Goal: Find contact information: Find contact information

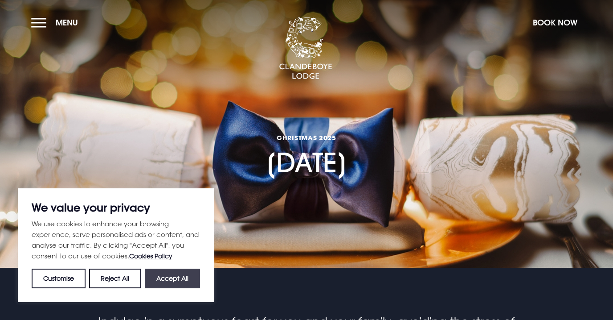
click at [169, 279] on button "Accept All" at bounding box center [172, 278] width 55 height 20
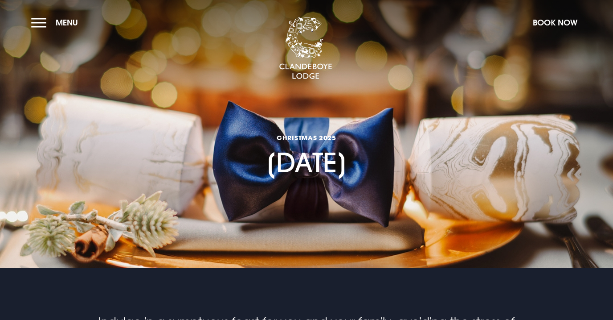
checkbox input "true"
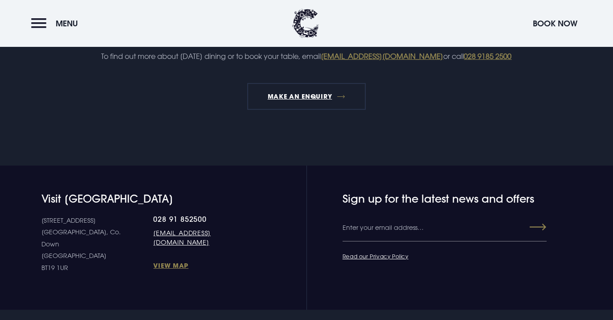
scroll to position [993, 0]
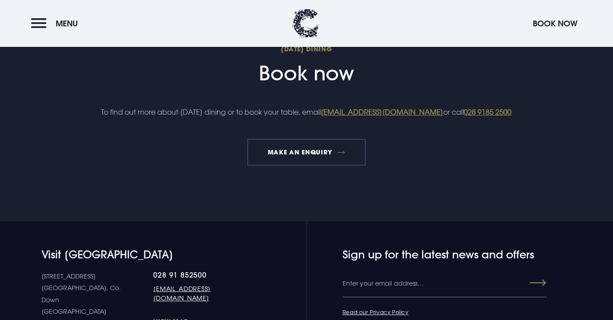
click at [296, 163] on link "MAKE AN ENQUIRY" at bounding box center [306, 152] width 118 height 27
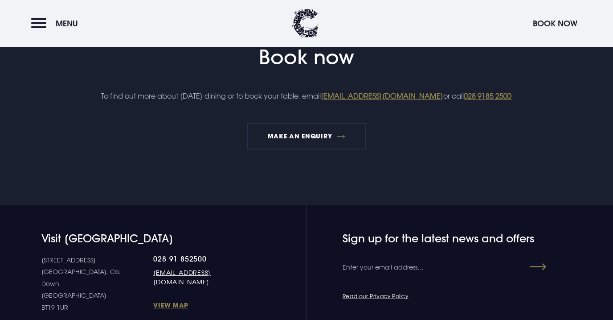
scroll to position [1000, 0]
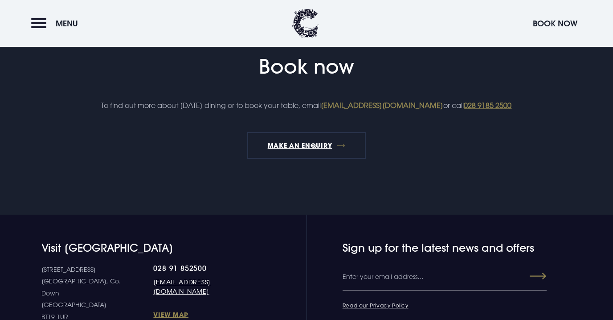
drag, startPoint x: 481, startPoint y: 105, endPoint x: 351, endPoint y: 103, distance: 130.2
click at [351, 103] on p "To find out more about [DATE] dining or to book your table, email [EMAIL_ADDRES…" at bounding box center [307, 105] width 424 height 13
copy p "[EMAIL_ADDRESS][DOMAIN_NAME]"
